Goal: Information Seeking & Learning: Check status

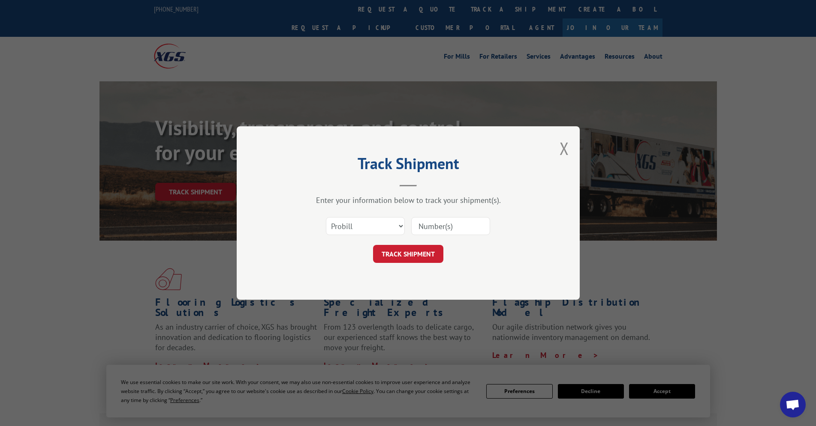
select select "bol"
click option "BOL" at bounding box center [0, 0] width 0 height 0
click at [429, 227] on input at bounding box center [450, 226] width 79 height 18
paste input "GTC006879870"
type input "GTC006879870"
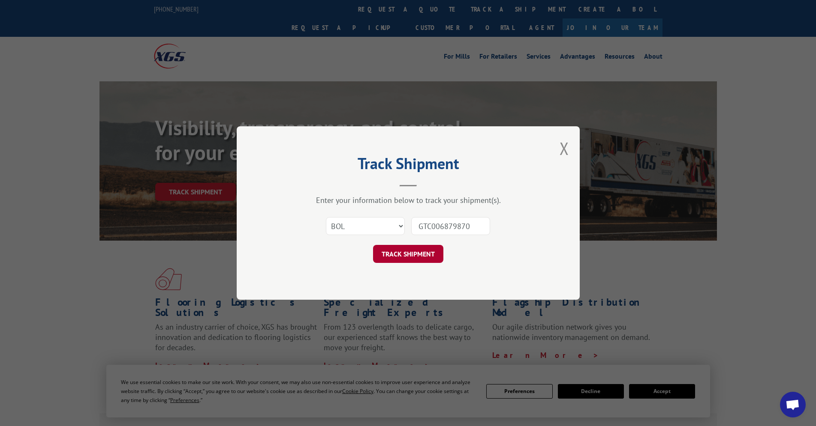
click at [399, 250] on button "TRACK SHIPMENT" at bounding box center [408, 254] width 70 height 18
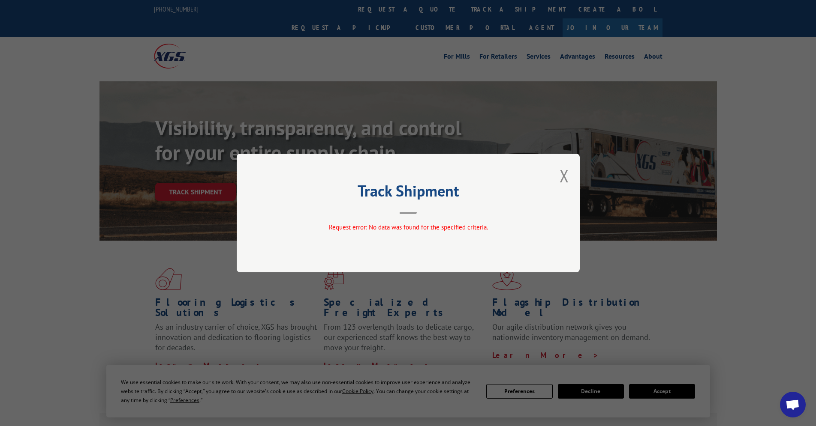
click at [414, 215] on div "Track Shipment Request error: No data was found for the specified criteria." at bounding box center [408, 213] width 343 height 119
click at [564, 180] on button "Close modal" at bounding box center [563, 176] width 9 height 23
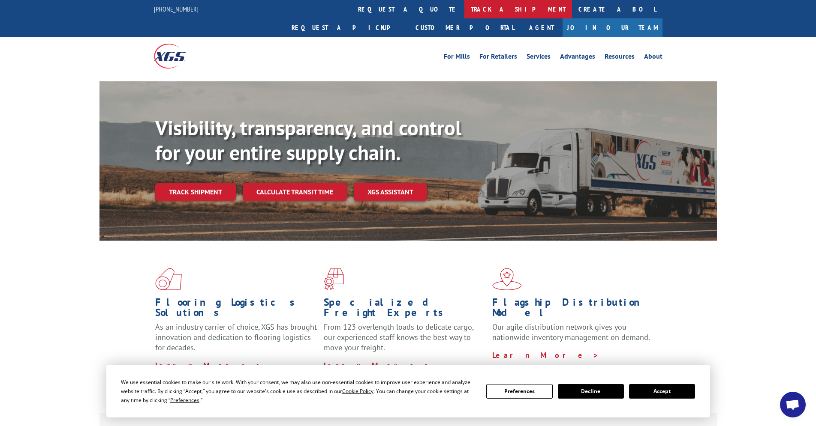
click at [464, 12] on link "track a shipment" at bounding box center [518, 9] width 108 height 18
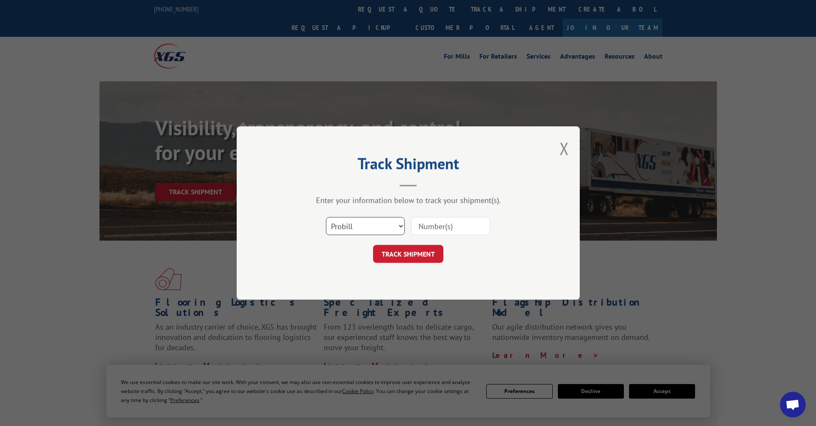
select select "bol"
click option "BOL" at bounding box center [0, 0] width 0 height 0
click at [429, 230] on input at bounding box center [450, 226] width 79 height 18
paste input "GTC006879870"
type input "GTC006879870"
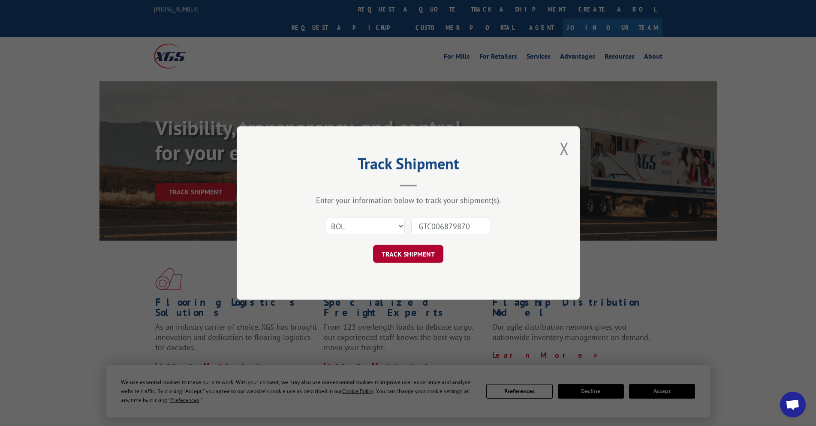
click at [402, 253] on button "TRACK SHIPMENT" at bounding box center [408, 254] width 70 height 18
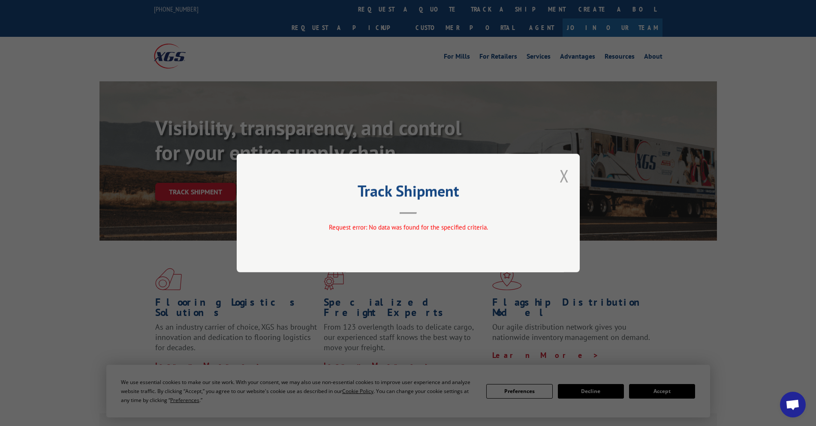
click at [564, 177] on button "Close modal" at bounding box center [563, 176] width 9 height 23
